Goal: Task Accomplishment & Management: Manage account settings

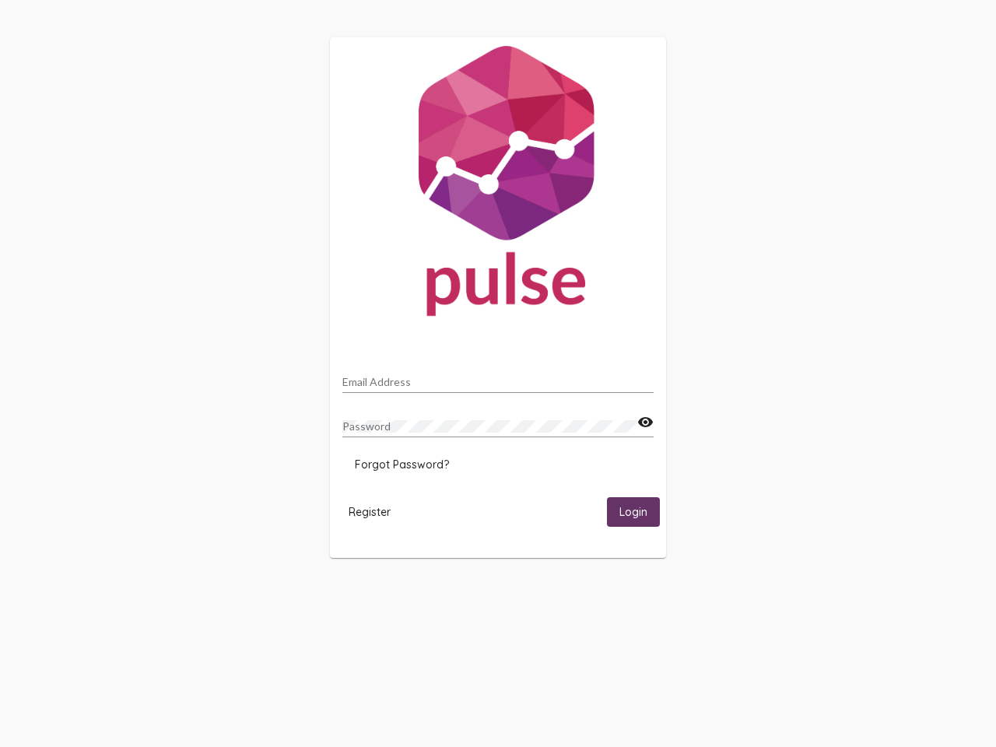
click at [498, 377] on input "Email Address" at bounding box center [497, 382] width 311 height 12
click at [645, 422] on mat-icon "visibility" at bounding box center [645, 422] width 16 height 19
click at [401, 464] on span "Forgot Password?" at bounding box center [402, 464] width 94 height 14
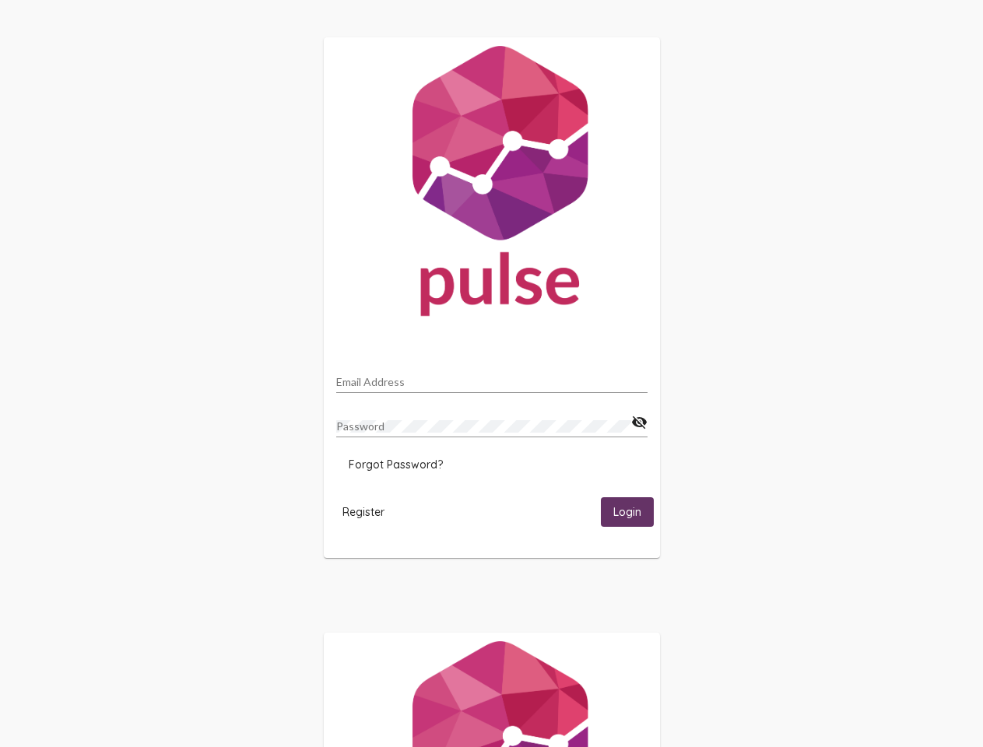
click at [370, 511] on html "Email Address Password visibility_off Forgot Password? Register Login" at bounding box center [491, 503] width 983 height 1007
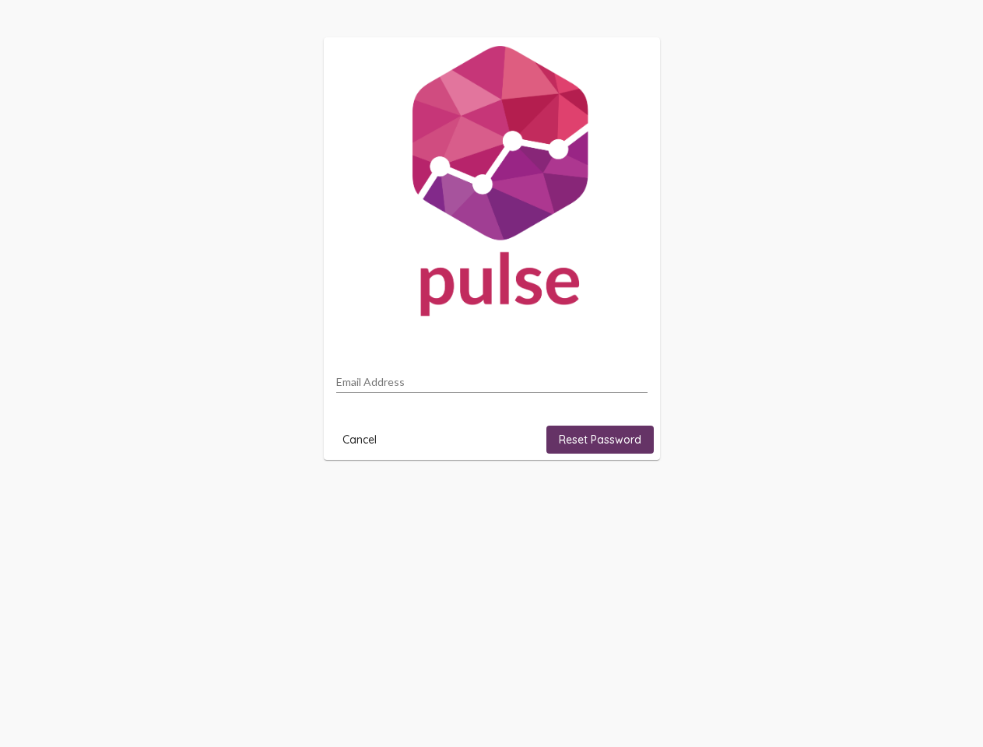
click at [633, 497] on html "Email Address Cancel Reset Password" at bounding box center [491, 248] width 983 height 497
